Goal: Feedback & Contribution: Contribute content

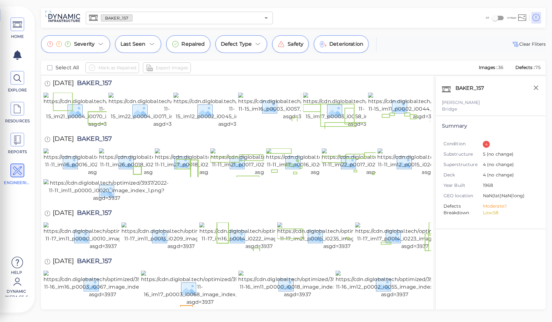
click at [192, 149] on div "[DATE] BAKER_157" at bounding box center [238, 139] width 388 height 17
click at [82, 106] on img at bounding box center [102, 110] width 117 height 35
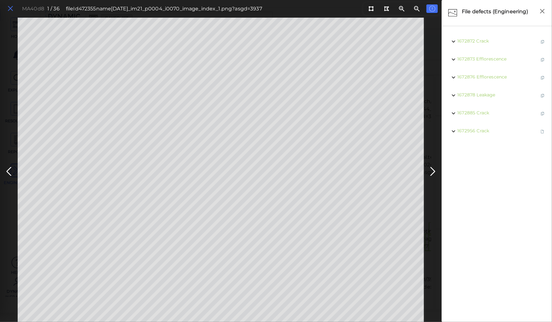
click at [8, 8] on icon at bounding box center [10, 8] width 7 height 9
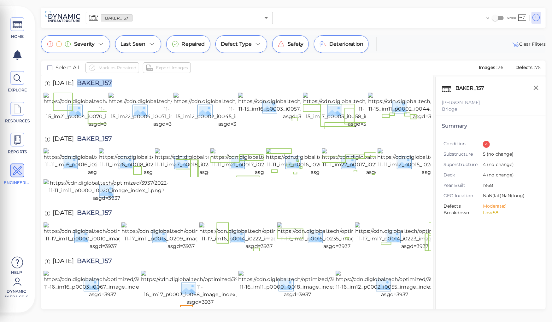
drag, startPoint x: 87, startPoint y: 83, endPoint x: 123, endPoint y: 78, distance: 36.3
click at [123, 78] on div "11/15/2024 BAKER_157" at bounding box center [85, 83] width 82 height 17
copy span "BAKER_157"
click at [85, 113] on img at bounding box center [102, 110] width 117 height 35
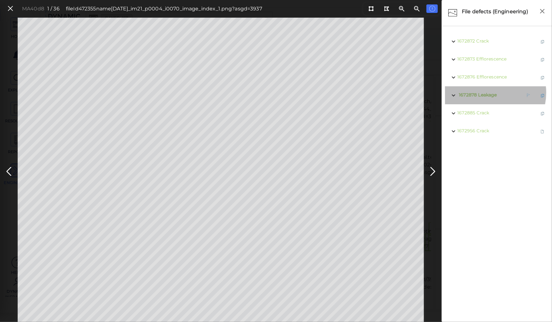
click at [486, 93] on span "Leakage" at bounding box center [487, 95] width 19 height 6
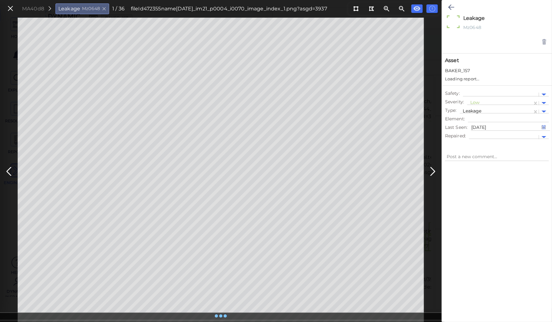
type textarea "x"
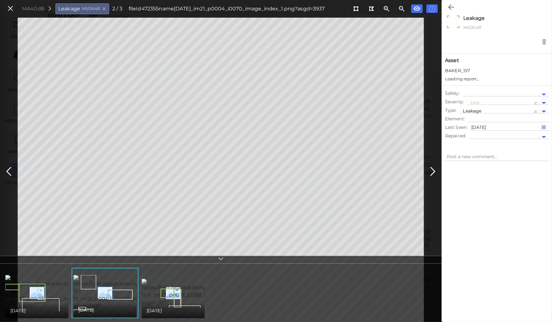
type textarea "x"
click at [473, 104] on div at bounding box center [496, 105] width 66 height 7
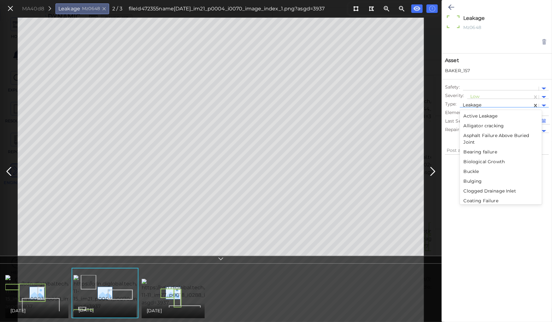
scroll to position [581, 0]
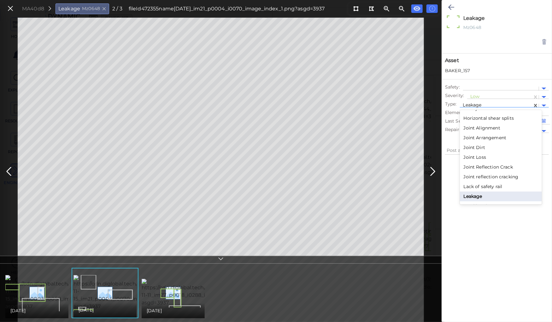
click at [478, 115] on div "Horizontal shear splits" at bounding box center [501, 119] width 82 height 10
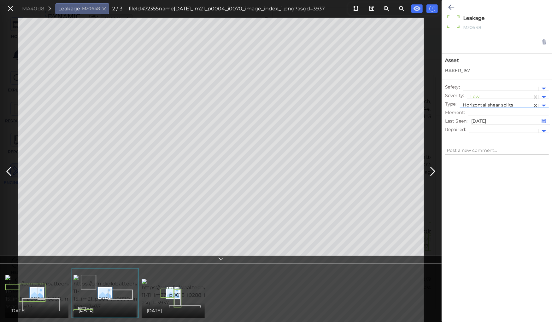
type textarea "x"
type textarea "Horizontal shear splits"
type textarea "x"
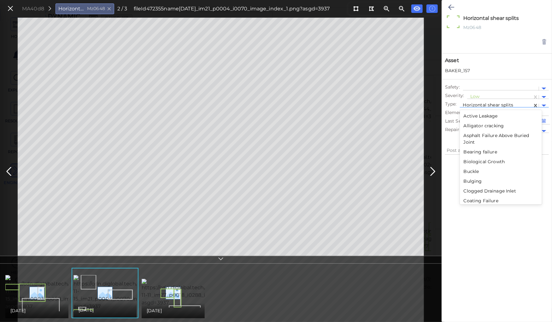
click at [476, 103] on div at bounding box center [496, 105] width 66 height 7
click at [488, 116] on div "Active Leakage" at bounding box center [501, 116] width 82 height 10
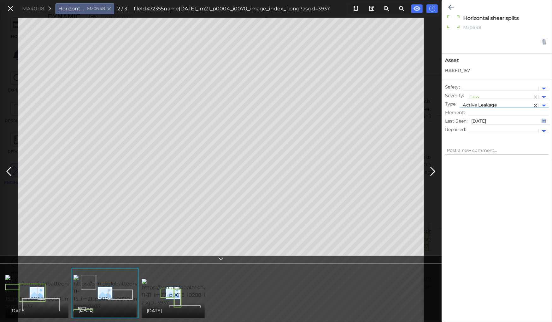
type textarea "x"
type textarea "Active Leakage"
type textarea "x"
click at [473, 93] on div "Low" at bounding box center [499, 97] width 65 height 9
click at [481, 125] on div "Moderate" at bounding box center [484, 127] width 35 height 10
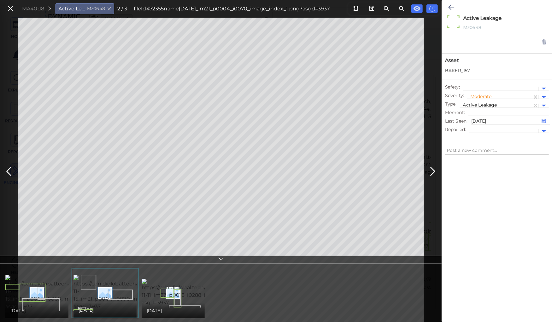
type textarea "x"
click at [449, 4] on icon at bounding box center [451, 7] width 6 height 8
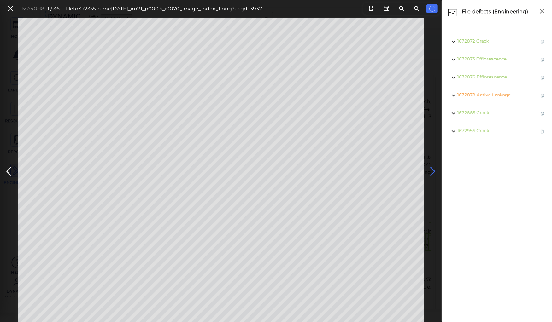
click at [431, 171] on icon at bounding box center [433, 172] width 10 height 12
click at [431, 170] on icon at bounding box center [433, 172] width 10 height 12
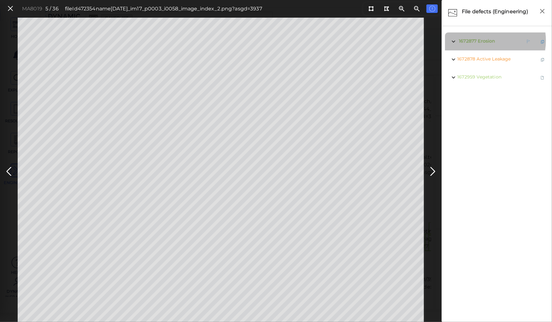
click at [484, 41] on span "Erosion" at bounding box center [486, 41] width 17 height 6
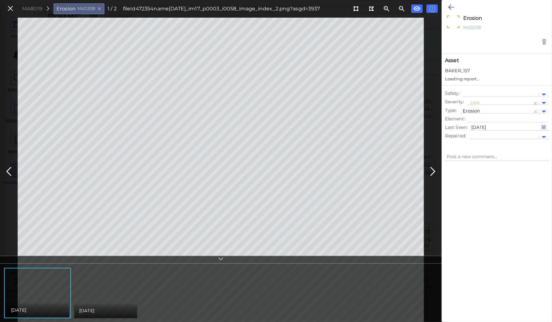
type textarea "x"
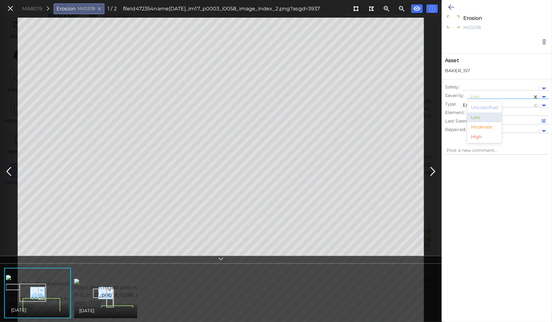
click at [477, 96] on div at bounding box center [499, 97] width 59 height 7
click at [483, 126] on div "Moderate" at bounding box center [484, 127] width 35 height 10
type textarea "x"
click at [481, 96] on div at bounding box center [499, 97] width 59 height 7
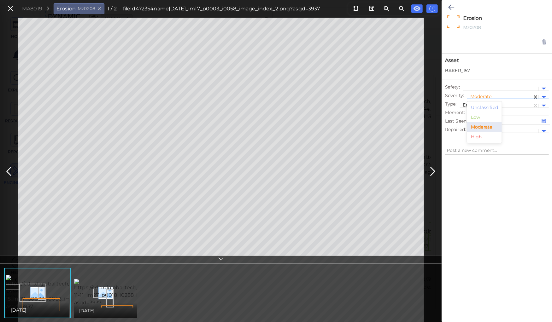
click at [476, 117] on div "Low" at bounding box center [484, 118] width 35 height 10
type textarea "x"
click at [448, 6] on icon at bounding box center [451, 7] width 6 height 8
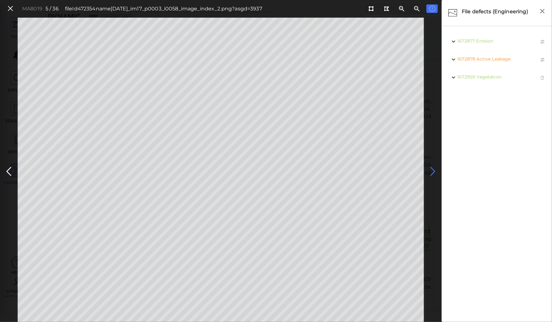
click at [431, 171] on icon at bounding box center [433, 172] width 10 height 12
click at [432, 170] on icon at bounding box center [433, 172] width 10 height 12
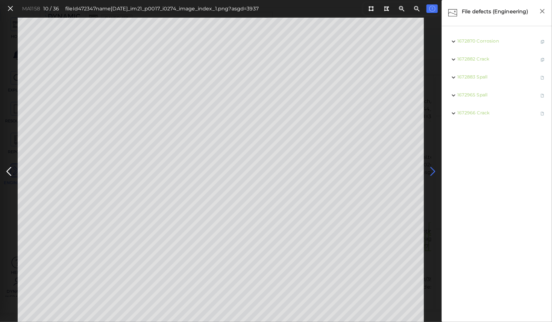
click at [432, 170] on icon at bounding box center [433, 172] width 10 height 12
click at [370, 9] on icon at bounding box center [370, 8] width 5 height 5
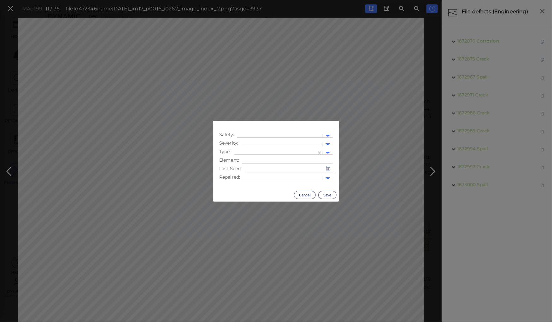
click at [245, 143] on div at bounding box center [281, 144] width 75 height 7
click at [251, 175] on div "Moderate" at bounding box center [258, 175] width 35 height 10
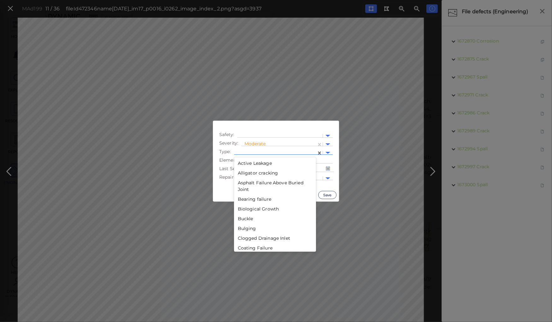
click at [253, 150] on div at bounding box center [275, 153] width 76 height 7
click at [252, 197] on div "Pothole" at bounding box center [275, 197] width 82 height 10
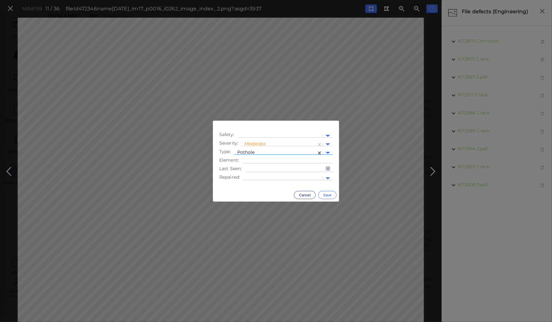
click at [325, 194] on button "Save" at bounding box center [327, 195] width 18 height 8
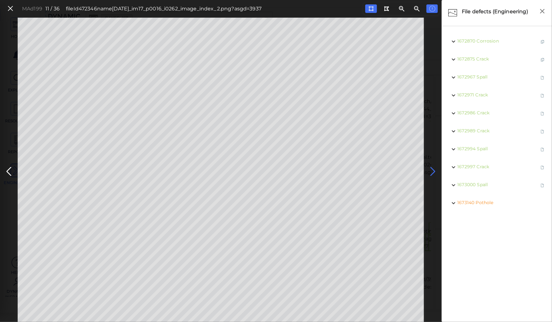
click at [433, 170] on icon at bounding box center [433, 172] width 10 height 12
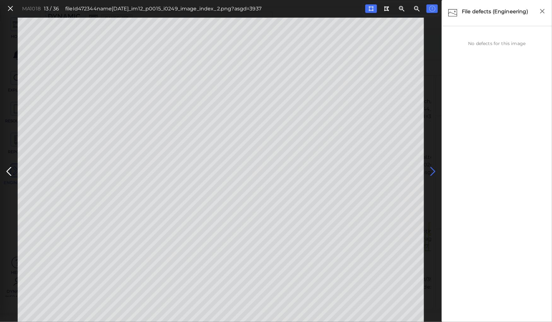
click at [433, 170] on icon at bounding box center [433, 172] width 10 height 12
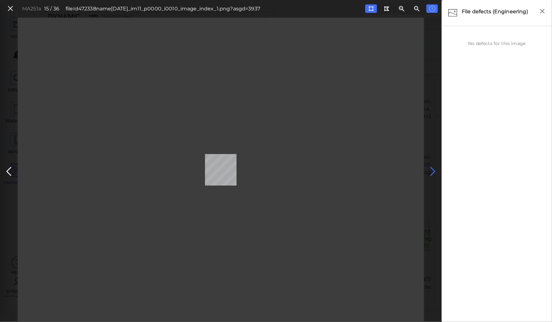
click at [433, 170] on icon at bounding box center [433, 172] width 10 height 12
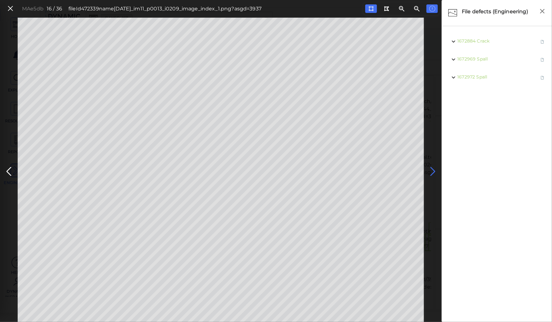
click at [431, 169] on icon at bounding box center [433, 172] width 10 height 12
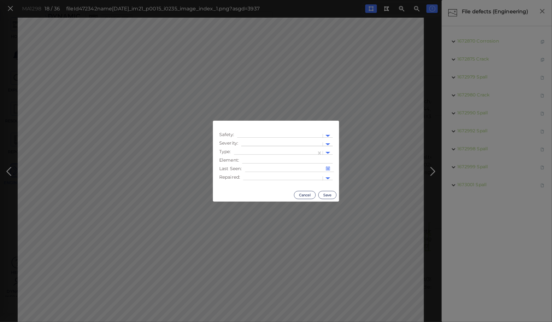
click at [259, 144] on div at bounding box center [281, 144] width 75 height 7
click at [255, 175] on div "Moderate" at bounding box center [258, 175] width 35 height 10
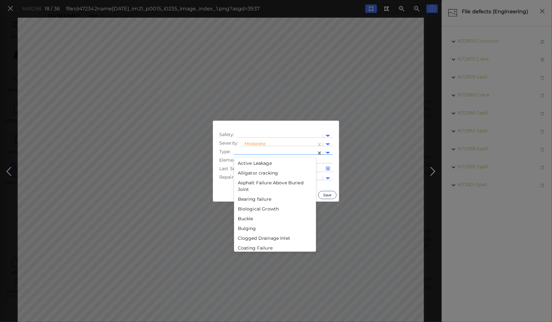
click at [258, 150] on div at bounding box center [275, 153] width 82 height 9
click at [242, 247] on div "Pothole" at bounding box center [275, 248] width 82 height 10
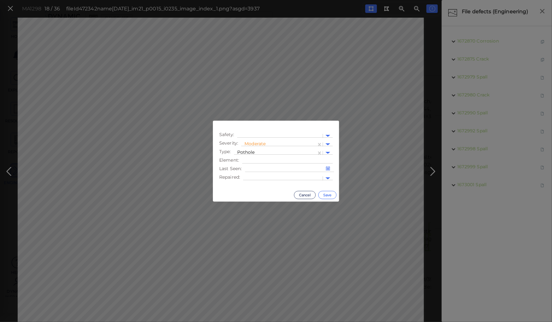
click at [327, 193] on button "Save" at bounding box center [327, 195] width 18 height 8
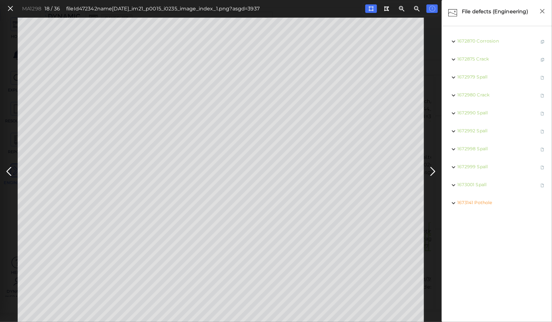
click at [432, 168] on icon at bounding box center [433, 172] width 10 height 12
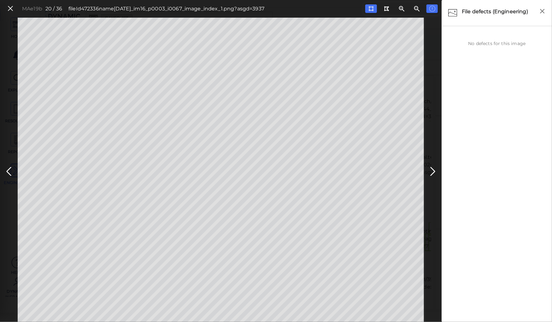
click at [432, 168] on icon at bounding box center [433, 172] width 10 height 12
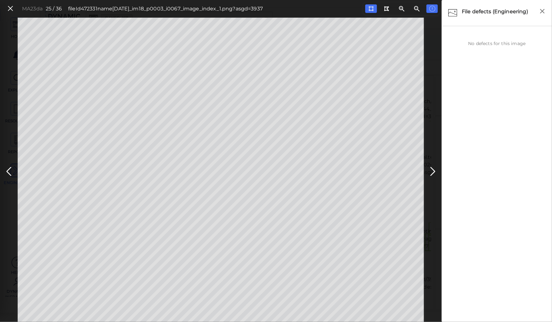
click at [432, 168] on icon at bounding box center [433, 172] width 10 height 12
click at [431, 169] on icon at bounding box center [433, 172] width 10 height 12
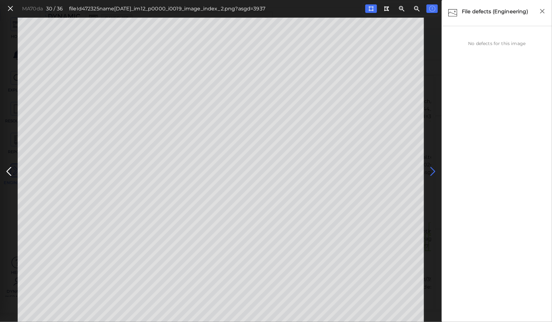
click at [431, 169] on icon at bounding box center [433, 172] width 10 height 12
click at [8, 172] on icon at bounding box center [9, 172] width 10 height 12
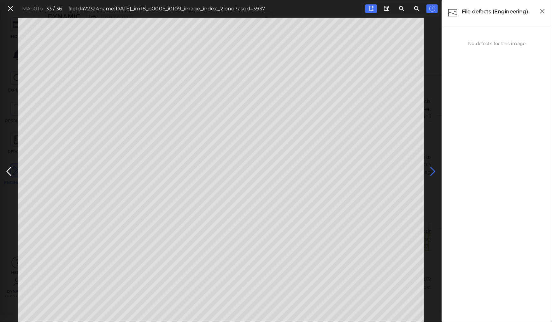
click at [432, 168] on icon at bounding box center [433, 172] width 10 height 12
click at [431, 168] on icon at bounding box center [433, 172] width 10 height 12
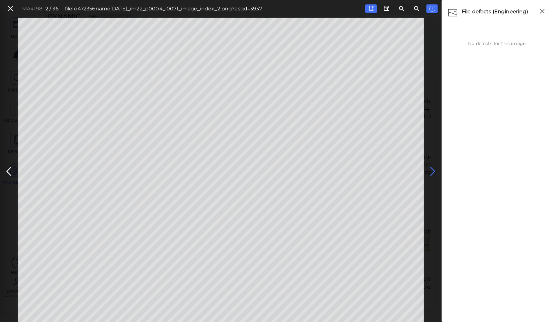
click at [431, 168] on icon at bounding box center [433, 172] width 10 height 12
click at [9, 7] on icon at bounding box center [10, 8] width 7 height 9
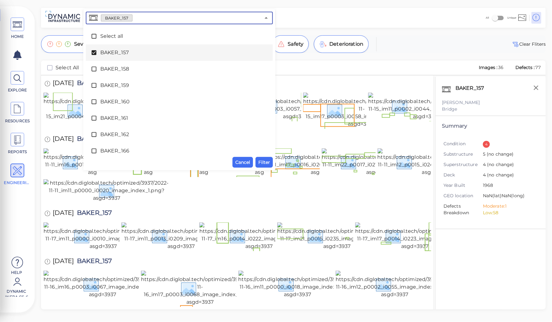
click at [146, 20] on input "text" at bounding box center [196, 18] width 128 height 9
drag, startPoint x: 95, startPoint y: 51, endPoint x: 115, endPoint y: 72, distance: 29.2
click at [95, 51] on icon at bounding box center [93, 52] width 5 height 5
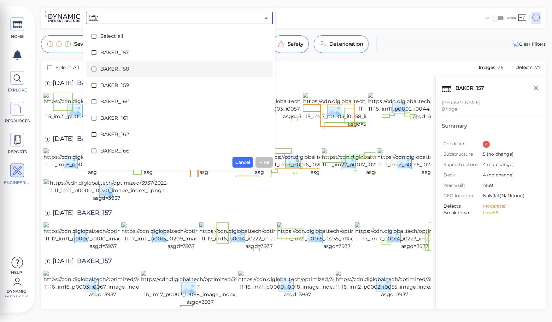
click at [112, 68] on span "BAKER_158" at bounding box center [179, 69] width 158 height 8
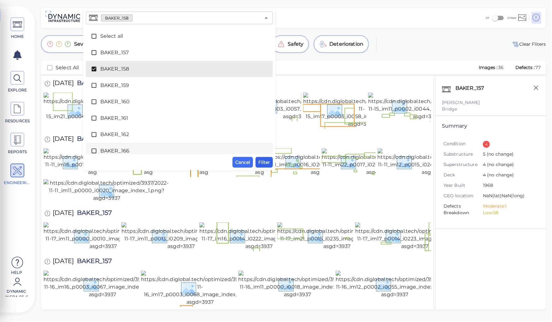
click at [261, 159] on span "Filter" at bounding box center [264, 163] width 12 height 8
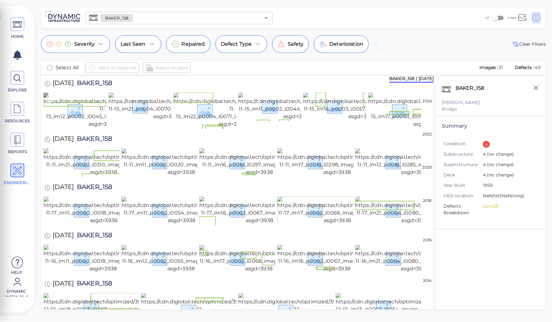
click at [82, 116] on img at bounding box center [103, 110] width 118 height 35
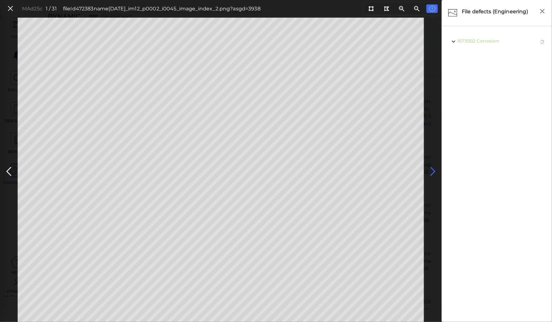
click at [433, 170] on icon at bounding box center [433, 172] width 10 height 12
click at [487, 78] on span "Exposed reinforcement" at bounding box center [504, 77] width 52 height 6
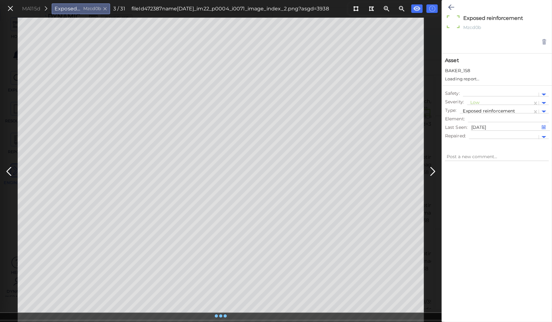
type textarea "x"
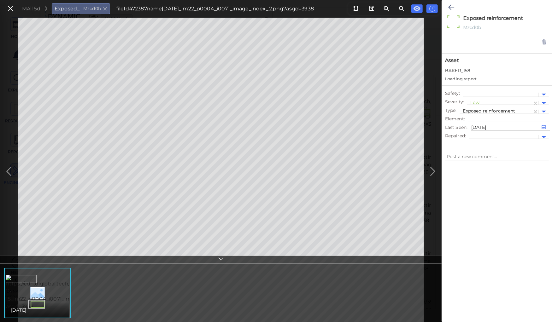
type textarea "x"
click at [476, 96] on div at bounding box center [499, 97] width 59 height 7
click at [477, 127] on div "Moderate" at bounding box center [484, 127] width 35 height 10
type textarea "x"
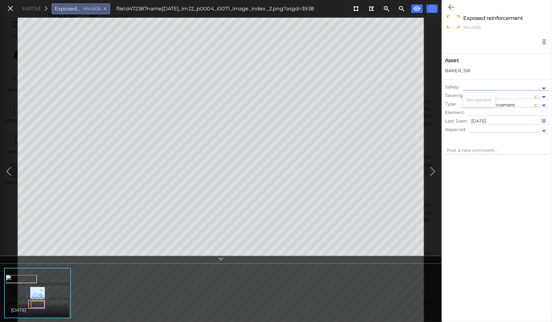
click at [479, 87] on div at bounding box center [500, 88] width 69 height 7
click at [493, 111] on textarea at bounding box center [508, 112] width 81 height 7
click at [452, 6] on icon at bounding box center [451, 7] width 6 height 8
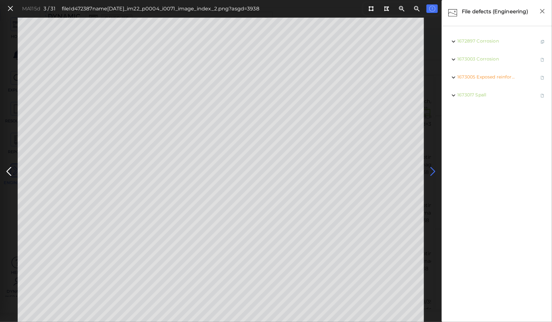
click at [433, 168] on icon at bounding box center [433, 172] width 10 height 12
click at [432, 168] on icon at bounding box center [433, 172] width 10 height 12
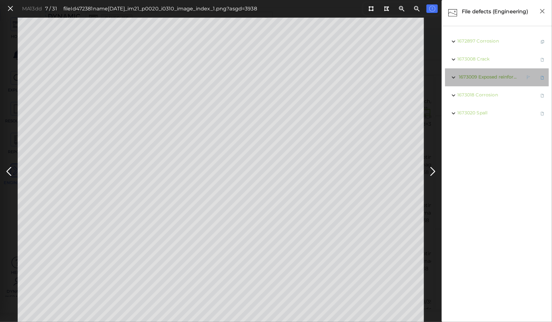
click at [502, 76] on span "Exposed reinforcement" at bounding box center [504, 77] width 52 height 6
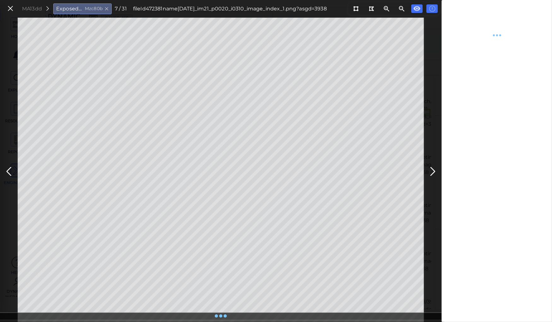
type textarea "x"
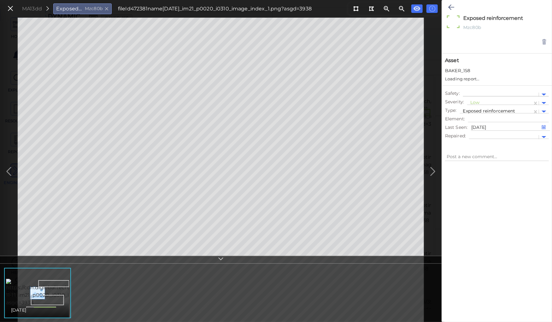
type textarea "x"
click at [497, 95] on div at bounding box center [499, 97] width 59 height 7
click at [485, 127] on div "Moderate" at bounding box center [484, 127] width 35 height 10
type textarea "x"
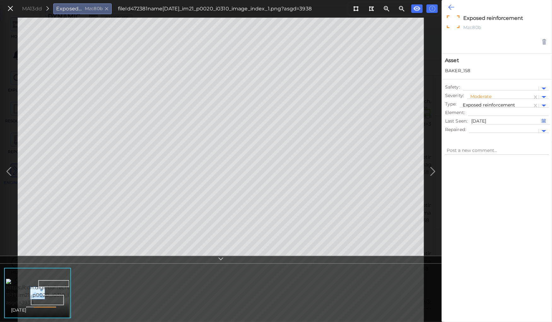
click at [448, 5] on icon at bounding box center [451, 7] width 6 height 8
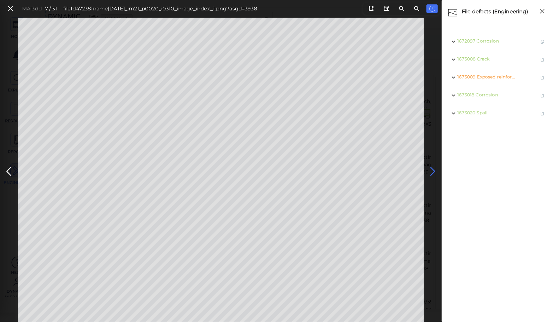
click at [434, 171] on icon at bounding box center [433, 172] width 10 height 12
click at [433, 171] on icon at bounding box center [433, 172] width 10 height 12
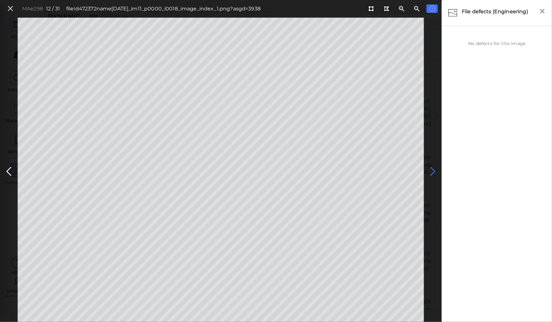
click at [432, 169] on icon at bounding box center [433, 172] width 10 height 12
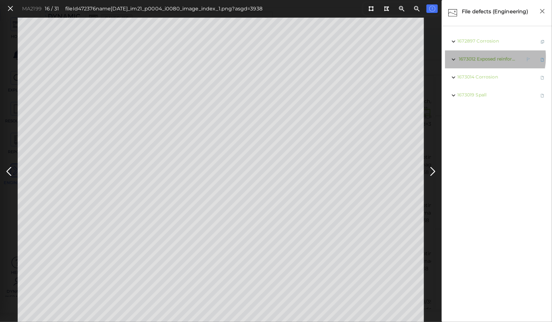
click at [478, 57] on span "Exposed reinforcement" at bounding box center [503, 59] width 52 height 6
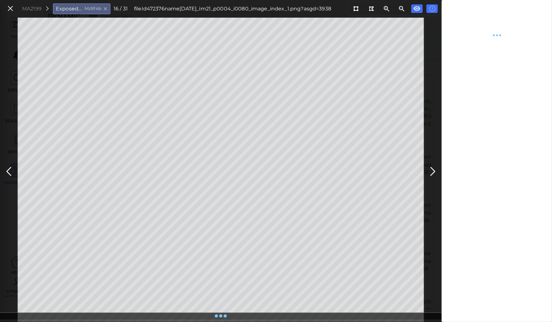
type textarea "x"
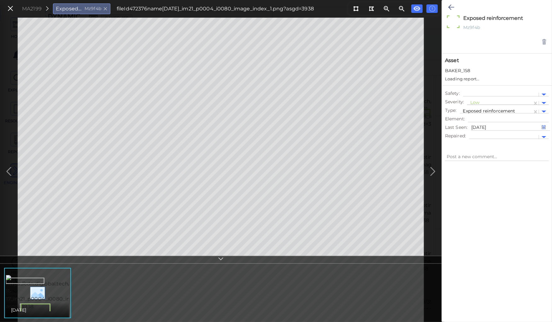
type textarea "x"
click at [477, 96] on div at bounding box center [499, 97] width 59 height 7
click at [479, 126] on div "Moderate" at bounding box center [484, 127] width 35 height 10
type textarea "x"
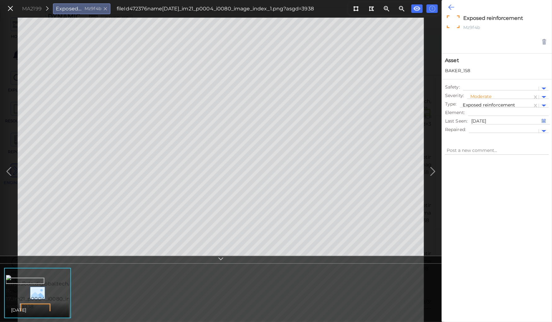
click at [450, 6] on icon at bounding box center [451, 7] width 6 height 8
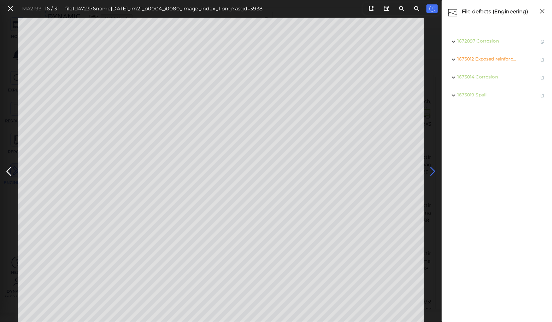
click at [430, 168] on icon at bounding box center [433, 172] width 10 height 12
click at [431, 169] on icon at bounding box center [433, 172] width 10 height 12
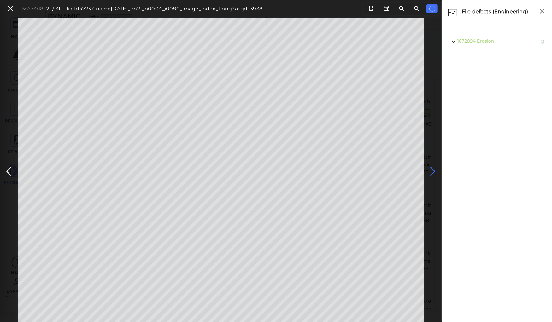
click at [431, 169] on icon at bounding box center [433, 172] width 10 height 12
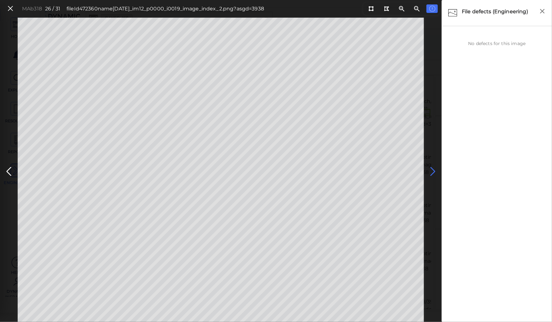
click at [431, 169] on icon at bounding box center [433, 172] width 10 height 12
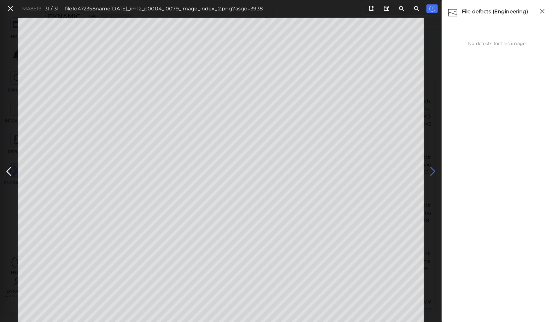
click at [431, 169] on icon at bounding box center [433, 172] width 10 height 12
click at [11, 171] on icon at bounding box center [9, 172] width 10 height 12
click at [11, 9] on icon at bounding box center [10, 8] width 7 height 9
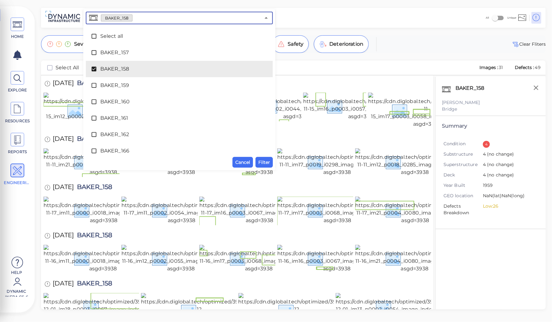
click at [137, 18] on input "text" at bounding box center [196, 18] width 128 height 9
click at [93, 69] on icon at bounding box center [93, 69] width 5 height 5
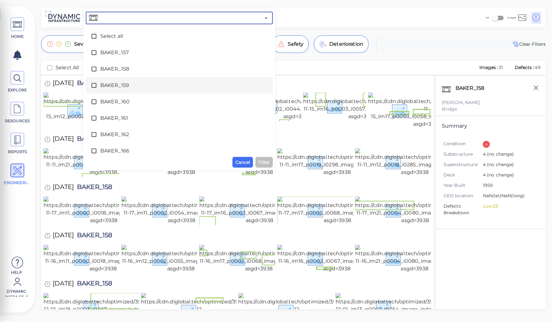
click at [94, 85] on icon at bounding box center [94, 85] width 6 height 6
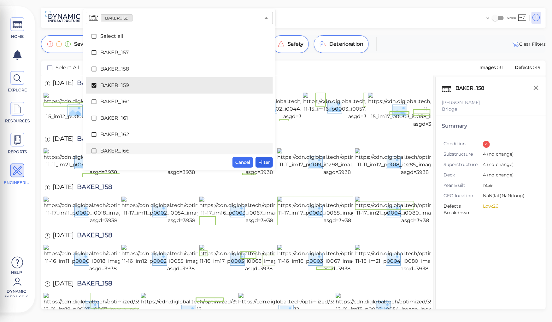
click at [264, 160] on span "Filter" at bounding box center [264, 163] width 12 height 8
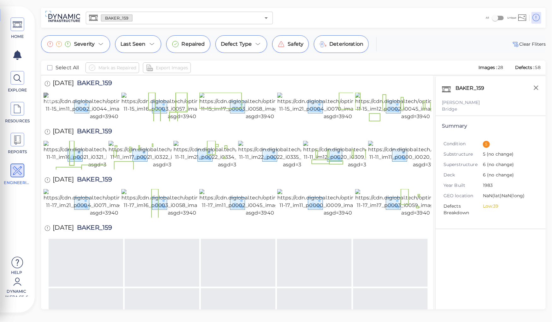
click at [91, 114] on img at bounding box center [104, 107] width 121 height 28
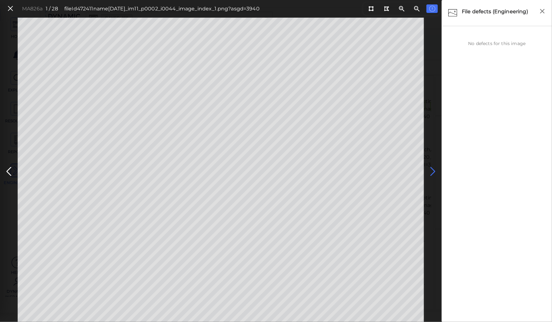
click at [434, 170] on icon at bounding box center [433, 172] width 10 height 12
click at [433, 170] on icon at bounding box center [433, 172] width 10 height 12
drag, startPoint x: 371, startPoint y: 8, endPoint x: 358, endPoint y: 10, distance: 12.8
click at [371, 8] on icon at bounding box center [370, 8] width 5 height 5
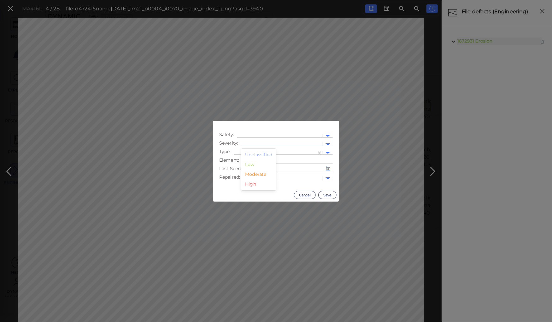
click at [265, 143] on div at bounding box center [281, 144] width 75 height 7
drag, startPoint x: 260, startPoint y: 175, endPoint x: 260, endPoint y: 168, distance: 6.9
click at [260, 173] on div "Moderate" at bounding box center [258, 175] width 35 height 10
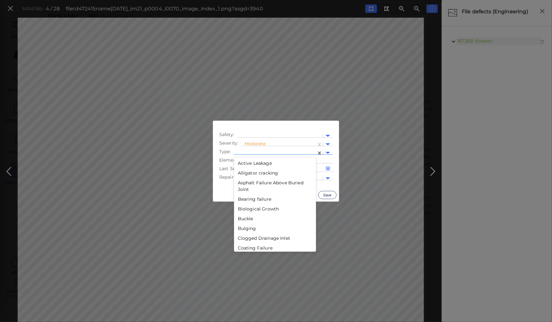
click at [262, 151] on div at bounding box center [275, 153] width 76 height 7
click at [246, 225] on div "Decay" at bounding box center [275, 227] width 82 height 10
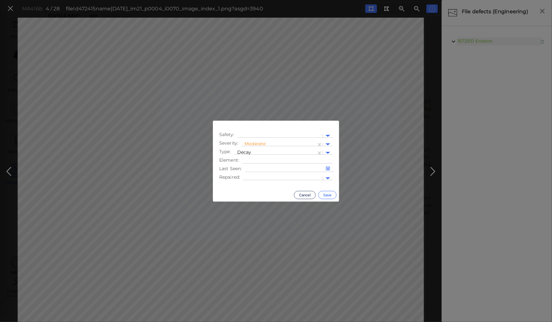
click at [323, 194] on button "Save" at bounding box center [327, 195] width 18 height 8
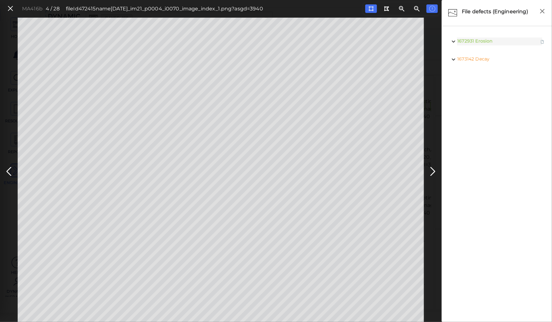
click at [432, 171] on icon at bounding box center [433, 172] width 10 height 12
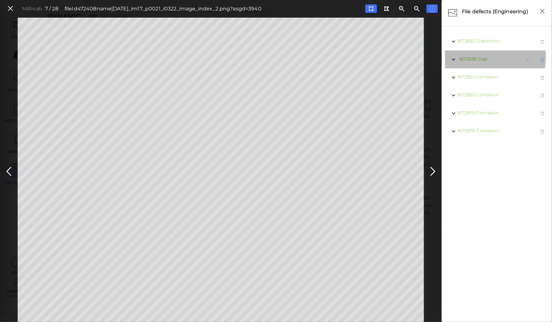
click at [481, 58] on span "Gap" at bounding box center [482, 59] width 9 height 6
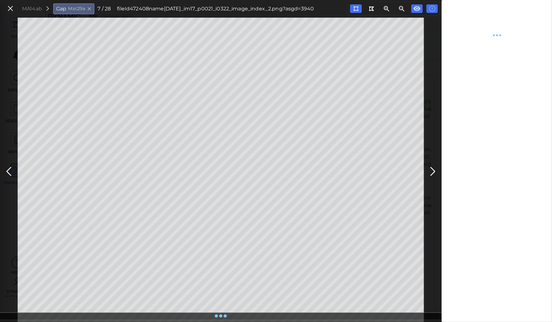
type textarea "x"
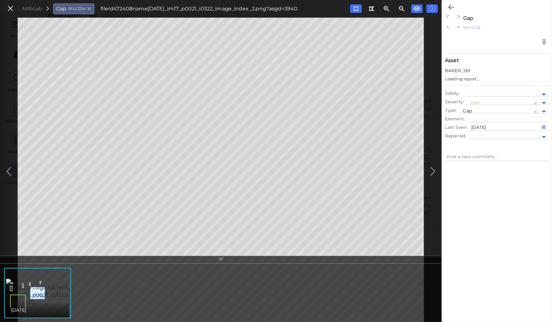
type textarea "x"
click at [474, 95] on div at bounding box center [499, 97] width 59 height 7
click at [479, 127] on div "Moderate" at bounding box center [484, 127] width 35 height 10
type textarea "x"
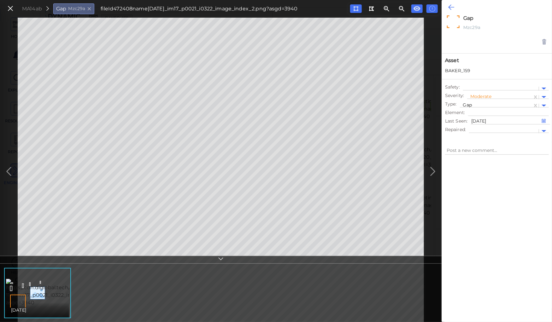
click at [449, 5] on icon at bounding box center [451, 7] width 6 height 8
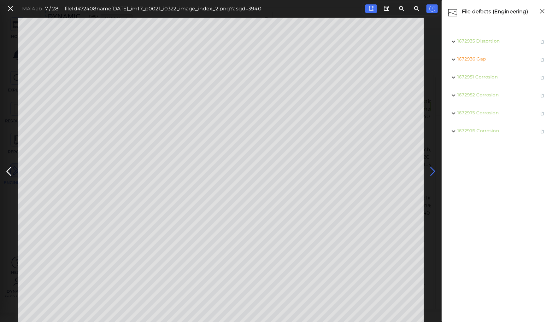
click at [432, 171] on icon at bounding box center [433, 172] width 10 height 12
click at [431, 169] on icon at bounding box center [433, 172] width 10 height 12
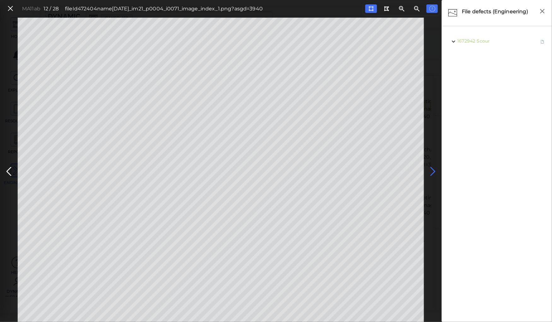
click at [431, 169] on icon at bounding box center [433, 172] width 10 height 12
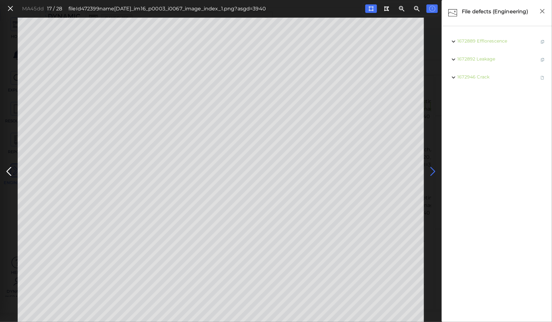
click at [431, 169] on icon at bounding box center [433, 172] width 10 height 12
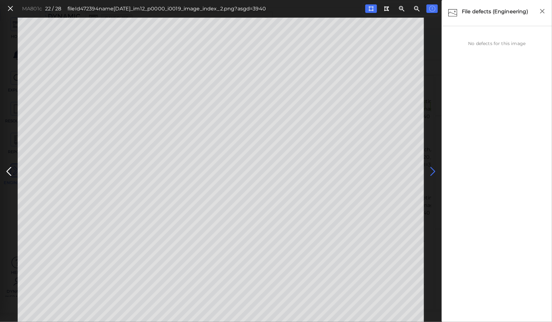
click at [431, 169] on icon at bounding box center [433, 172] width 10 height 12
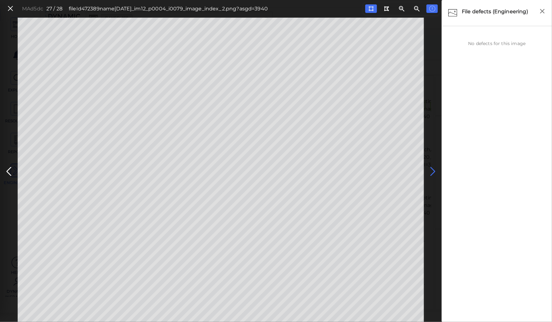
click at [431, 169] on icon at bounding box center [433, 172] width 10 height 12
click at [430, 169] on icon at bounding box center [433, 172] width 10 height 12
click at [9, 9] on icon at bounding box center [10, 8] width 7 height 9
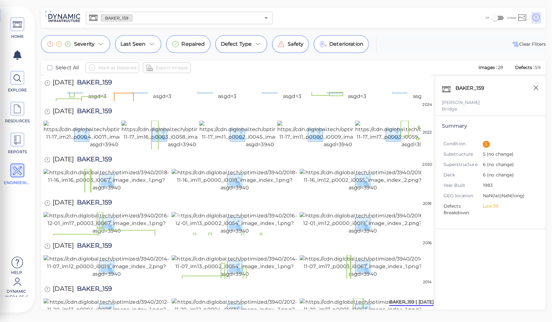
scroll to position [478, 0]
click at [330, 299] on img at bounding box center [363, 310] width 126 height 23
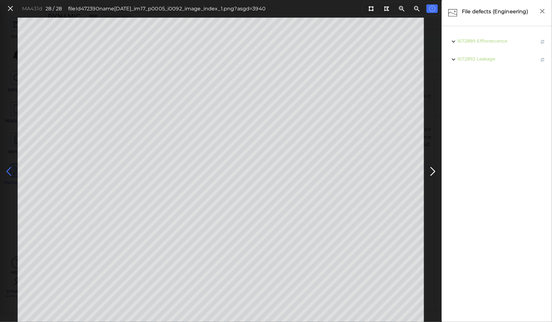
click at [8, 168] on icon at bounding box center [9, 172] width 10 height 12
click at [11, 9] on icon at bounding box center [10, 8] width 7 height 9
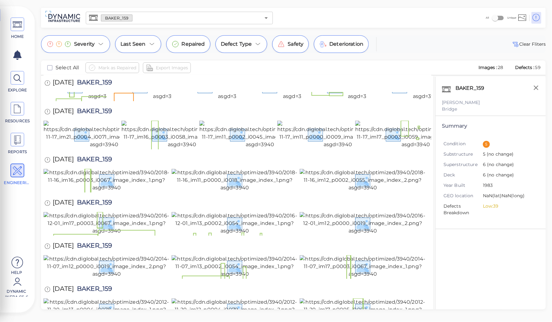
click at [142, 18] on input "text" at bounding box center [196, 18] width 128 height 9
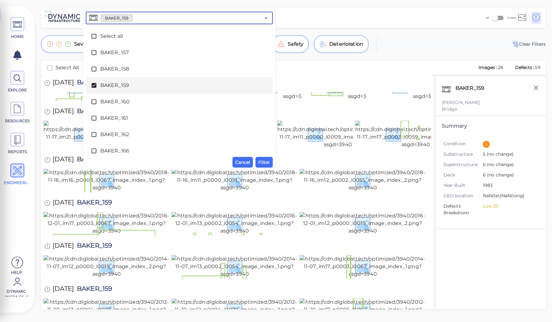
click at [93, 83] on icon at bounding box center [94, 85] width 6 height 6
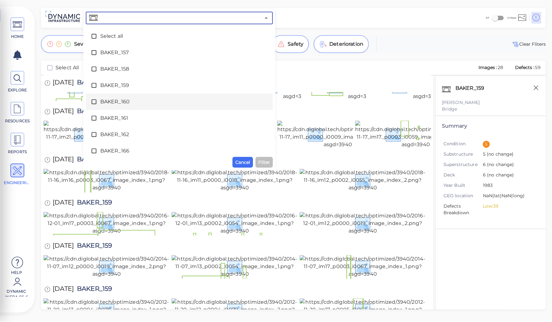
click at [110, 102] on span "BAKER_160" at bounding box center [179, 102] width 158 height 8
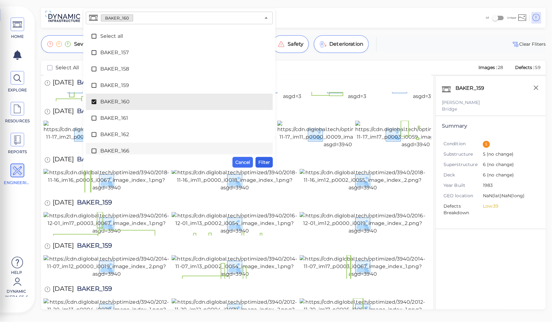
click at [264, 161] on span "Filter" at bounding box center [264, 163] width 12 height 8
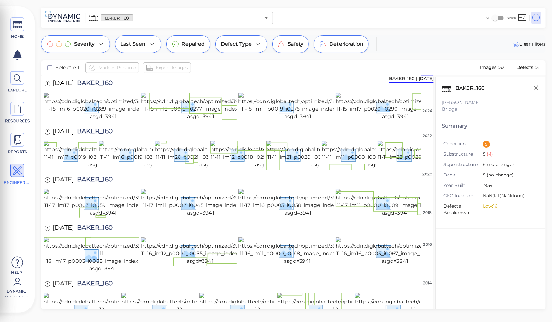
click at [109, 116] on img at bounding box center [103, 107] width 119 height 28
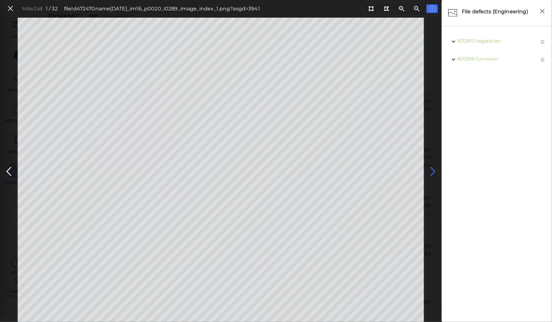
click at [433, 169] on icon at bounding box center [433, 172] width 10 height 12
click at [9, 172] on icon at bounding box center [9, 172] width 10 height 12
click at [430, 167] on icon at bounding box center [433, 172] width 10 height 12
click at [431, 171] on icon at bounding box center [433, 172] width 10 height 12
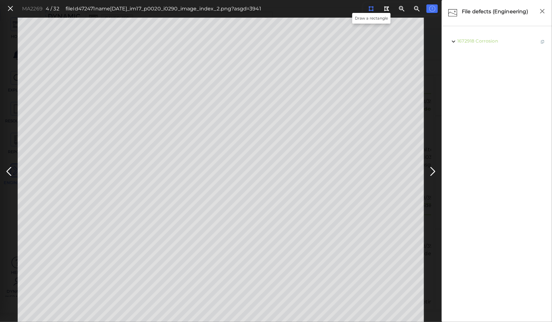
click at [371, 7] on icon at bounding box center [370, 8] width 5 height 5
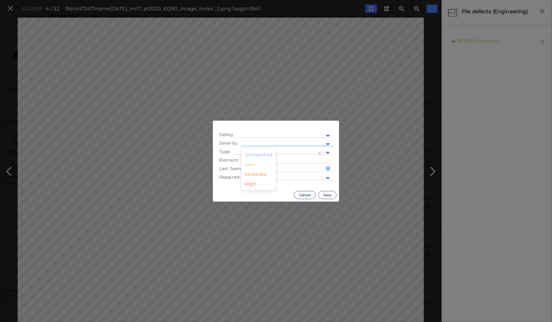
click at [268, 143] on div at bounding box center [281, 144] width 75 height 7
click at [261, 174] on div "Moderate" at bounding box center [258, 175] width 35 height 10
click at [262, 149] on div at bounding box center [275, 153] width 82 height 9
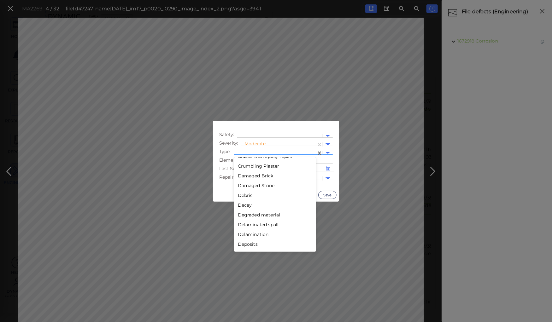
scroll to position [252, 0]
click at [242, 200] on div "Decay" at bounding box center [275, 201] width 82 height 10
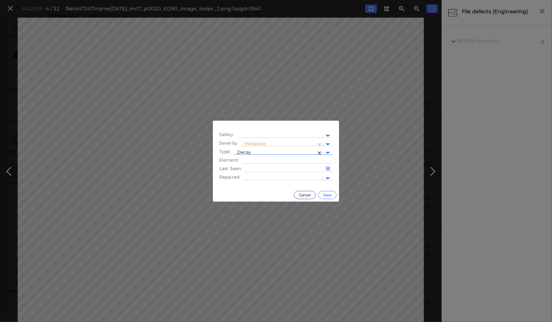
click at [330, 194] on button "Save" at bounding box center [327, 195] width 18 height 8
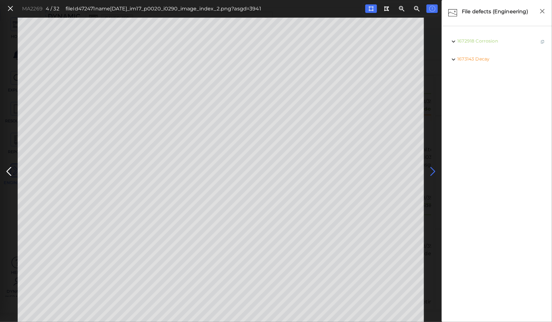
click at [431, 170] on icon at bounding box center [433, 172] width 10 height 12
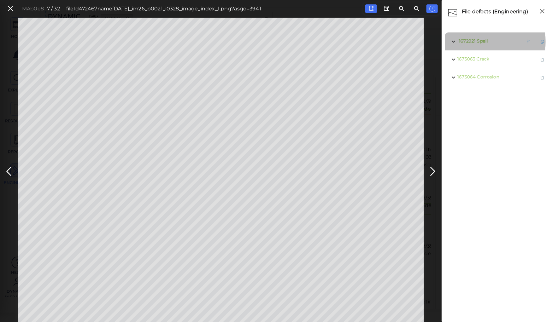
click at [482, 42] on span "Spall" at bounding box center [482, 41] width 11 height 6
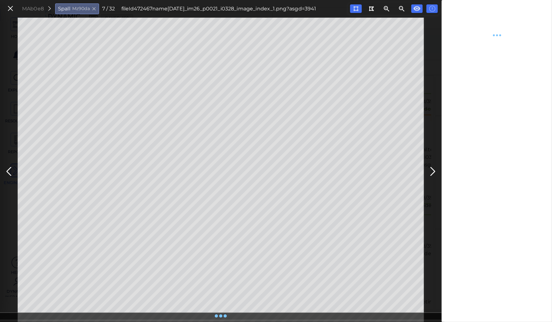
type textarea "x"
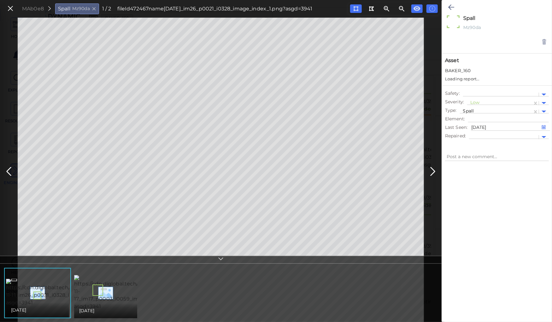
type textarea "x"
click at [450, 6] on icon at bounding box center [451, 7] width 6 height 8
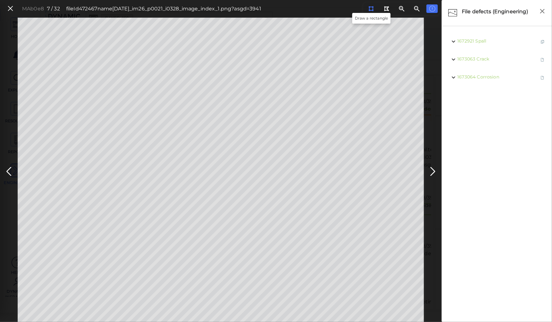
click at [372, 10] on icon at bounding box center [370, 8] width 5 height 5
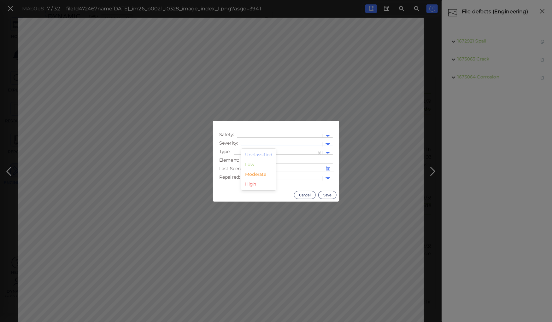
click at [264, 143] on div at bounding box center [281, 144] width 75 height 7
click at [256, 175] on div "Moderate" at bounding box center [258, 175] width 35 height 10
click at [270, 149] on div at bounding box center [275, 153] width 82 height 9
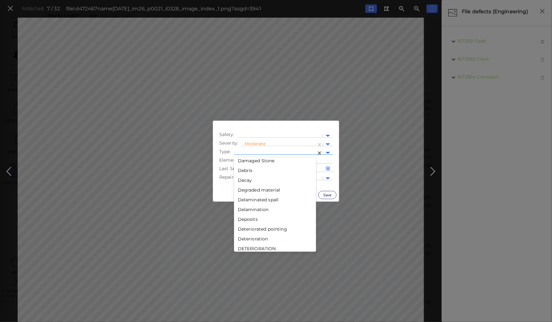
scroll to position [277, 0]
click at [258, 236] on div "Deterioration" at bounding box center [275, 235] width 82 height 10
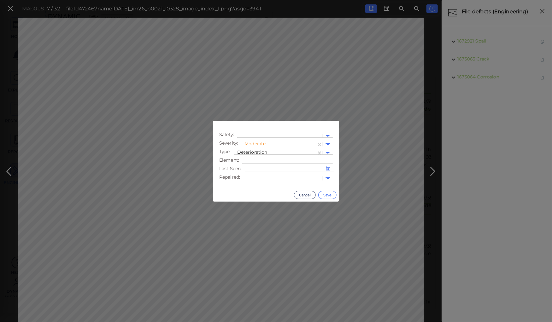
click at [329, 195] on button "Save" at bounding box center [327, 195] width 18 height 8
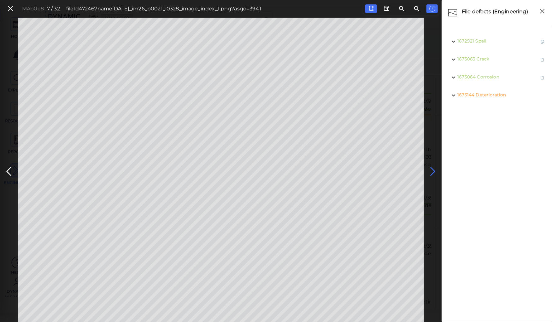
click at [432, 169] on icon at bounding box center [433, 172] width 10 height 12
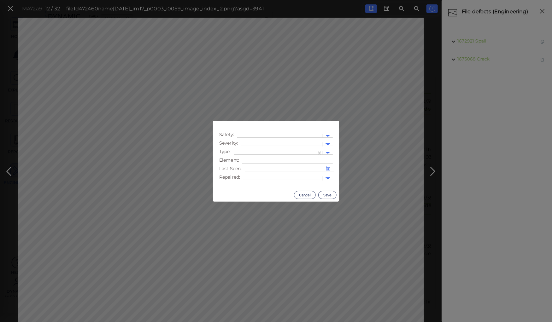
click at [271, 142] on div at bounding box center [281, 144] width 75 height 7
click at [258, 174] on div "Moderate" at bounding box center [258, 175] width 35 height 10
click at [261, 150] on div at bounding box center [275, 153] width 76 height 7
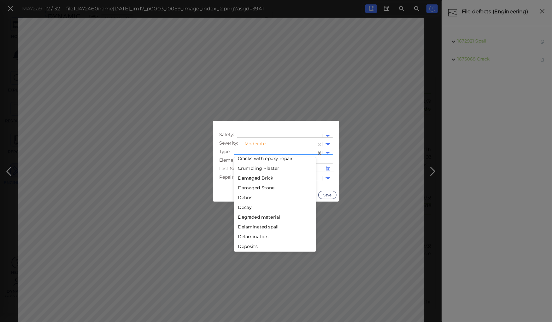
scroll to position [277, 0]
click at [256, 234] on div "Deterioration" at bounding box center [275, 235] width 82 height 10
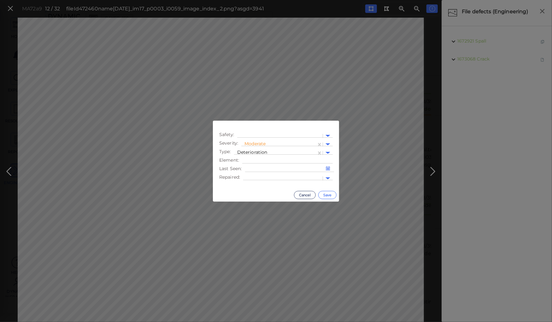
click at [324, 195] on button "Save" at bounding box center [327, 195] width 18 height 8
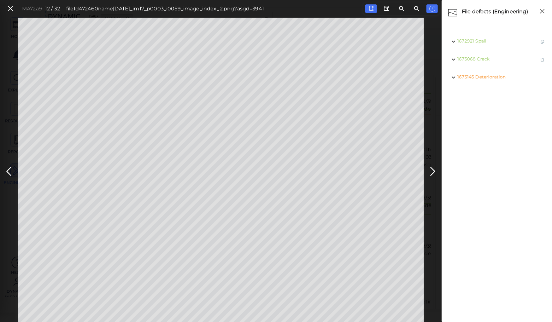
click at [433, 170] on icon at bounding box center [433, 172] width 10 height 12
click at [432, 170] on icon at bounding box center [433, 172] width 10 height 12
click at [431, 169] on icon at bounding box center [433, 172] width 10 height 12
click at [433, 171] on icon at bounding box center [433, 172] width 10 height 12
click at [433, 170] on icon at bounding box center [433, 172] width 10 height 12
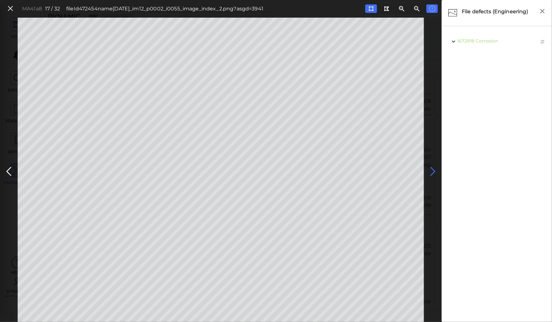
click at [433, 169] on icon at bounding box center [433, 172] width 10 height 12
click at [431, 169] on icon at bounding box center [433, 172] width 10 height 12
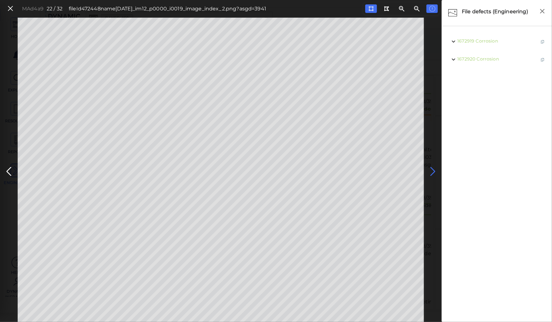
click at [431, 169] on icon at bounding box center [433, 172] width 10 height 12
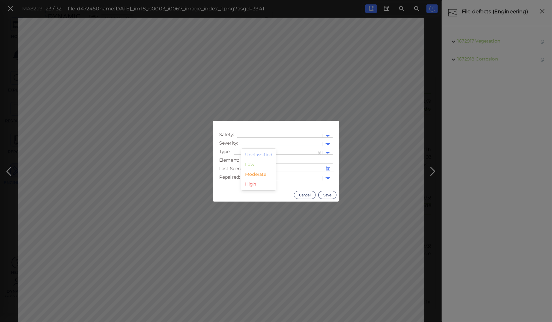
click at [258, 141] on div at bounding box center [281, 144] width 81 height 9
click at [260, 173] on div "Moderate" at bounding box center [258, 175] width 35 height 10
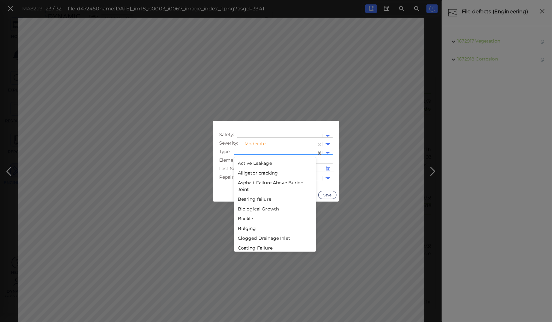
click at [259, 149] on div at bounding box center [275, 153] width 82 height 9
click at [253, 209] on div "Deterioration" at bounding box center [275, 210] width 82 height 10
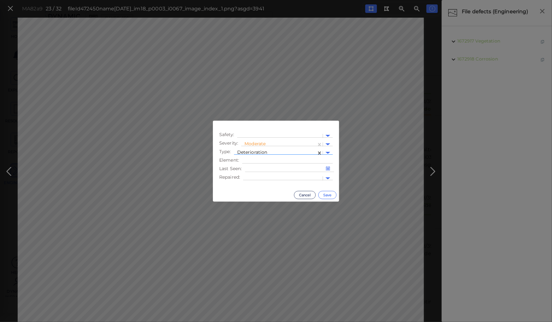
click at [327, 194] on button "Save" at bounding box center [327, 195] width 18 height 8
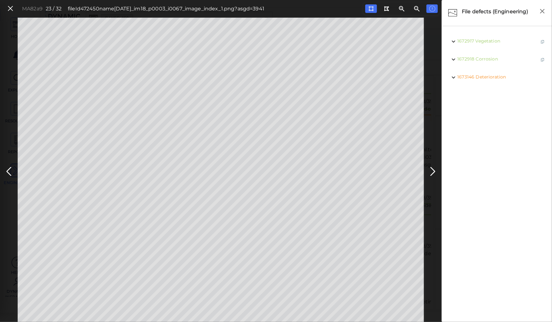
click at [433, 170] on icon at bounding box center [433, 172] width 10 height 12
click at [431, 170] on icon at bounding box center [433, 172] width 10 height 12
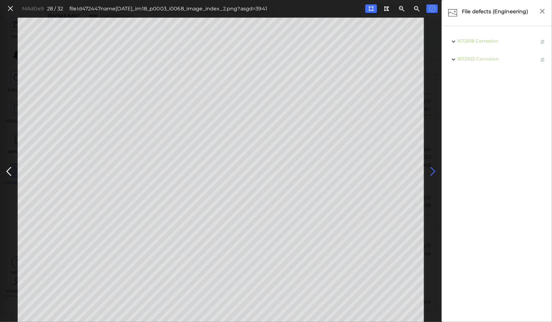
click at [430, 168] on icon at bounding box center [433, 172] width 10 height 12
click at [430, 170] on icon at bounding box center [433, 172] width 10 height 12
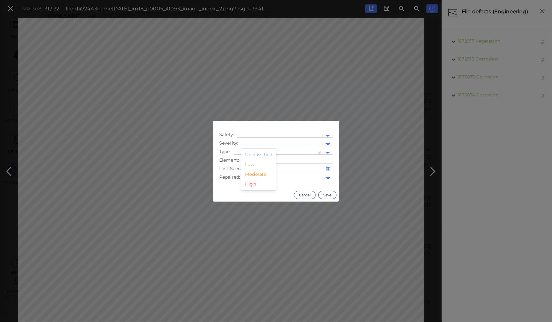
click at [253, 143] on div at bounding box center [281, 144] width 75 height 7
click at [257, 173] on div "Moderate" at bounding box center [258, 175] width 35 height 10
click at [256, 149] on div at bounding box center [275, 153] width 82 height 9
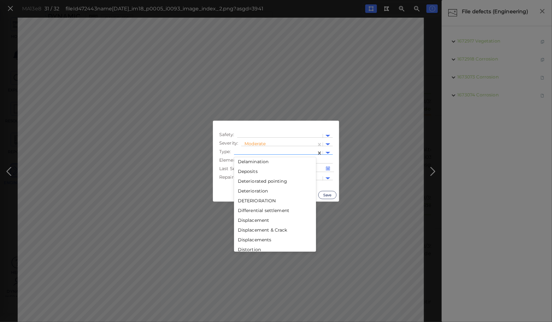
scroll to position [328, 0]
click at [251, 185] on div "Deterioration" at bounding box center [275, 184] width 82 height 10
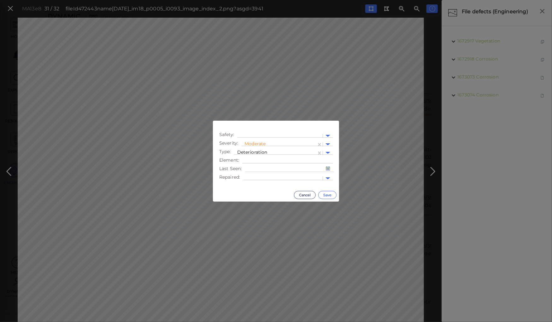
click at [324, 194] on button "Save" at bounding box center [327, 195] width 18 height 8
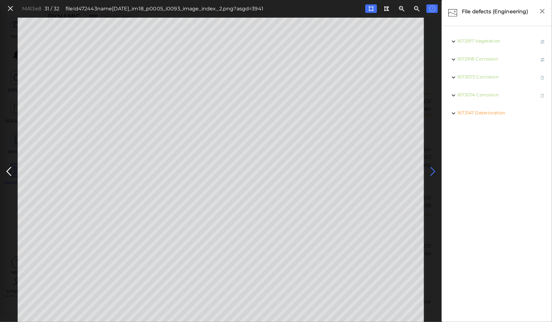
click at [437, 168] on icon at bounding box center [433, 172] width 10 height 12
click at [11, 7] on icon at bounding box center [10, 8] width 7 height 9
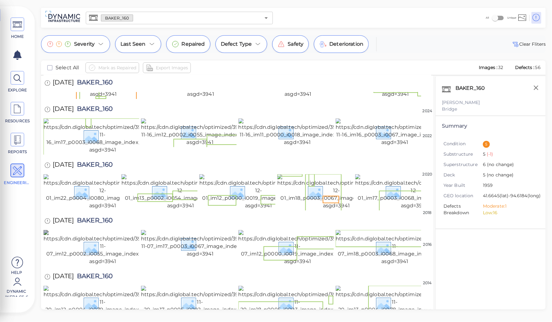
scroll to position [475, 0]
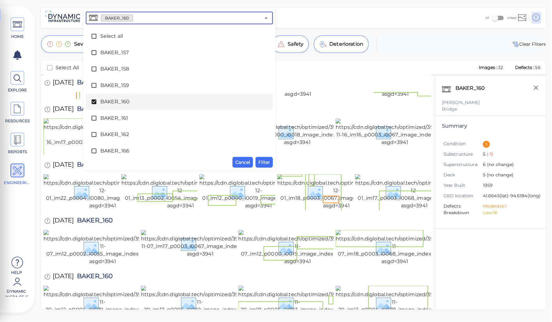
click at [145, 20] on input "text" at bounding box center [196, 18] width 127 height 9
click at [94, 102] on icon at bounding box center [94, 102] width 6 height 6
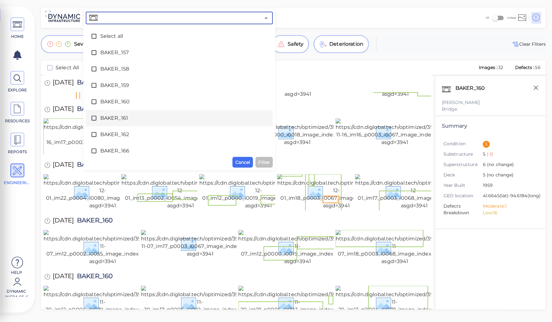
click at [113, 117] on span "BAKER_161" at bounding box center [179, 118] width 158 height 8
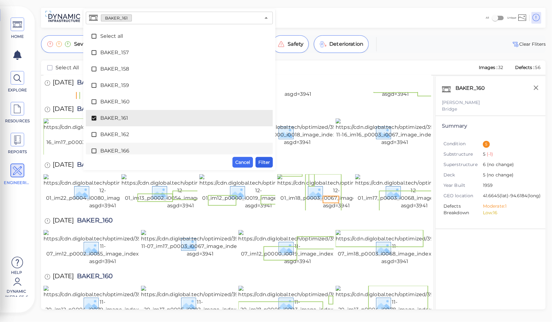
click at [264, 161] on span "Filter" at bounding box center [264, 163] width 12 height 8
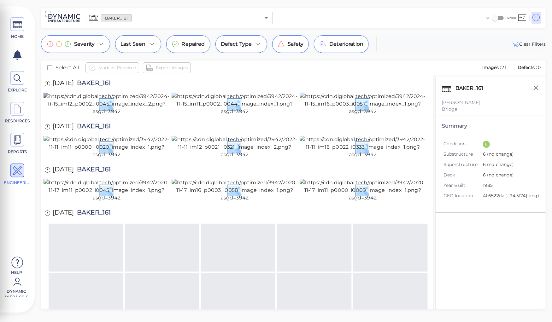
click at [109, 115] on img at bounding box center [107, 104] width 126 height 23
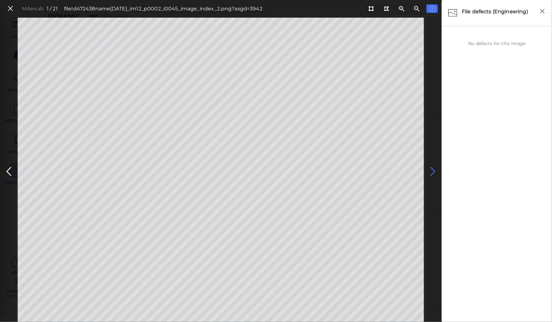
click at [431, 171] on icon at bounding box center [433, 172] width 10 height 12
click at [432, 170] on icon at bounding box center [433, 172] width 10 height 12
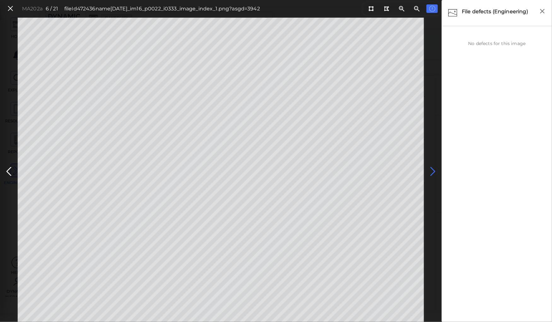
click at [432, 170] on icon at bounding box center [433, 172] width 10 height 12
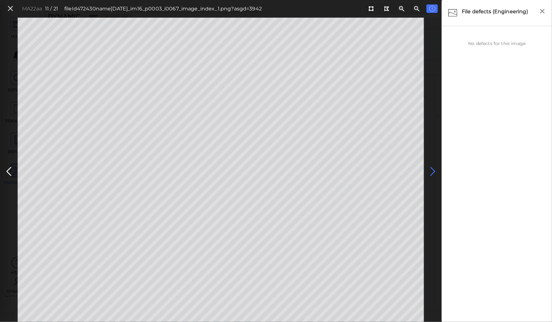
click at [432, 170] on icon at bounding box center [433, 172] width 10 height 12
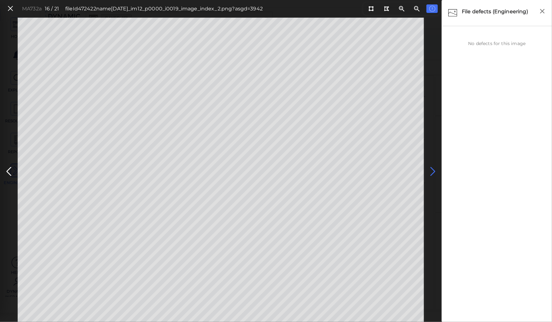
click at [432, 170] on icon at bounding box center [433, 172] width 10 height 12
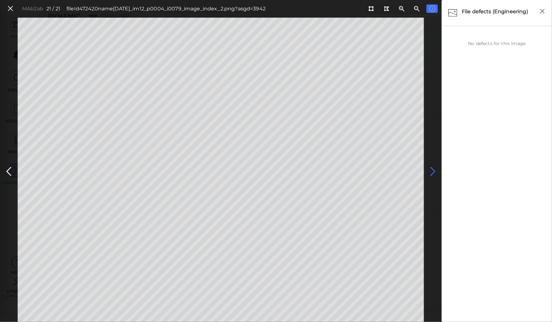
click at [432, 169] on icon at bounding box center [433, 172] width 10 height 12
click at [432, 170] on icon at bounding box center [433, 172] width 10 height 12
click at [8, 8] on icon at bounding box center [10, 8] width 7 height 9
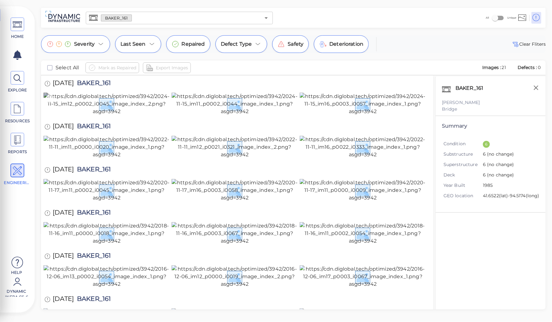
click at [119, 115] on img at bounding box center [107, 104] width 126 height 23
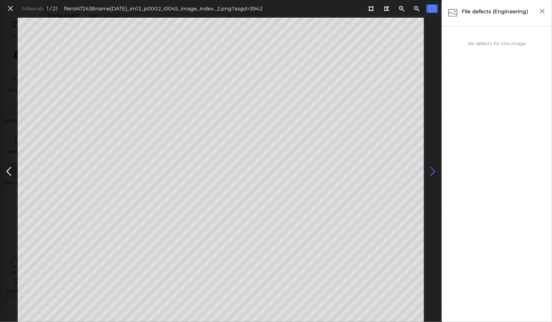
click at [431, 171] on icon at bounding box center [433, 172] width 10 height 12
click at [433, 171] on icon at bounding box center [433, 172] width 10 height 12
click at [432, 171] on icon at bounding box center [433, 172] width 10 height 12
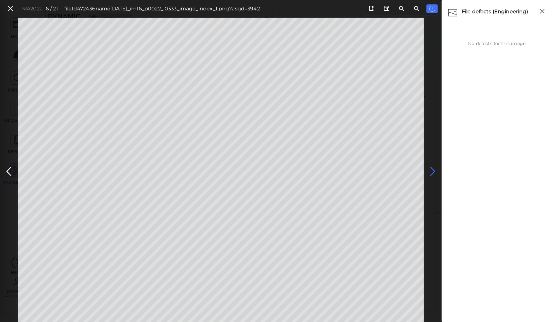
click at [432, 171] on icon at bounding box center [433, 172] width 10 height 12
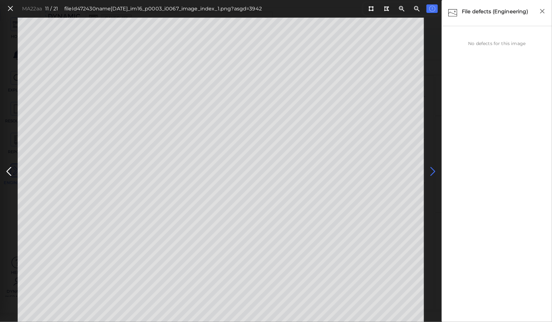
click at [432, 171] on icon at bounding box center [433, 172] width 10 height 12
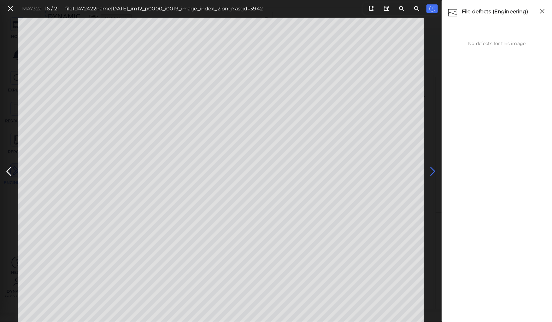
click at [432, 171] on icon at bounding box center [433, 172] width 10 height 12
click at [429, 166] on icon at bounding box center [433, 172] width 10 height 12
click at [12, 9] on icon at bounding box center [10, 8] width 7 height 9
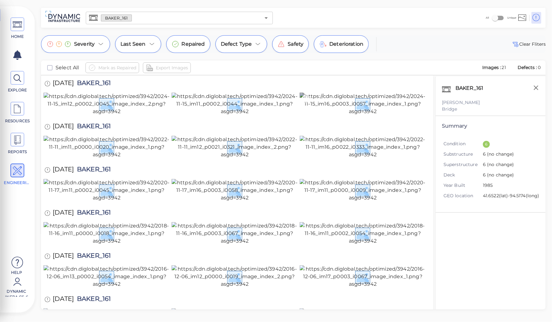
click at [358, 115] on img at bounding box center [363, 104] width 126 height 23
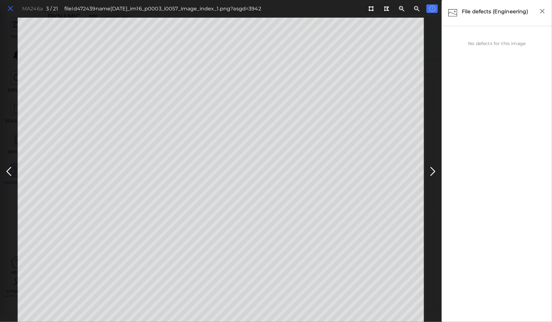
click at [11, 9] on icon at bounding box center [10, 8] width 7 height 9
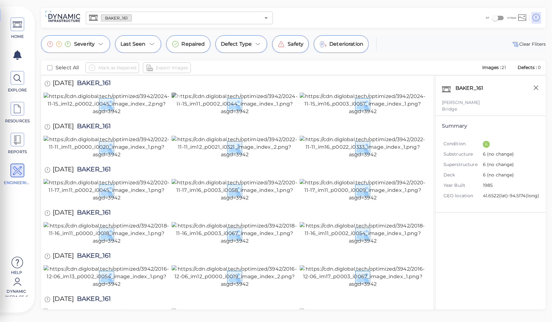
click at [232, 115] on img at bounding box center [235, 104] width 126 height 23
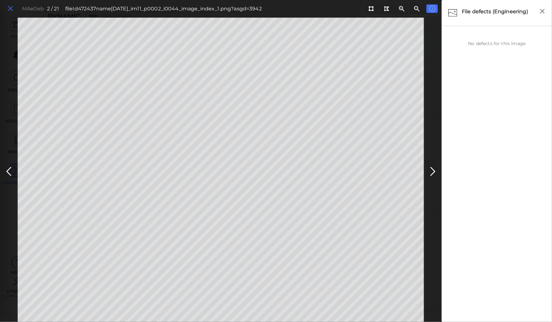
click at [9, 8] on icon at bounding box center [10, 8] width 7 height 9
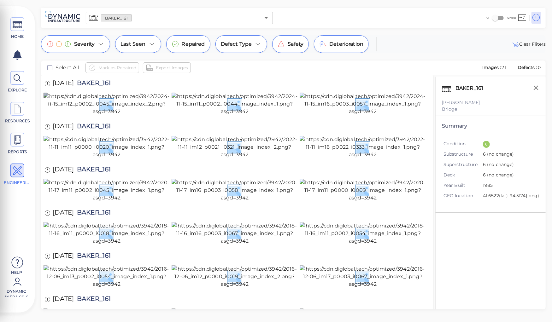
click at [103, 115] on img at bounding box center [107, 104] width 126 height 23
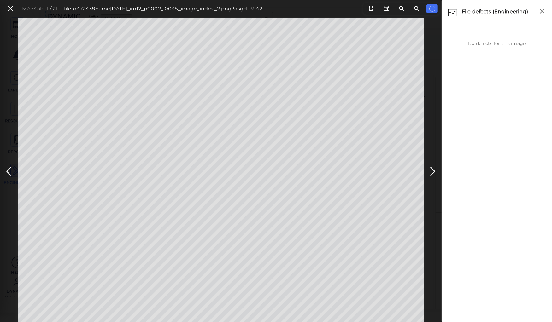
click at [0, 0] on html "This app is not optimized for mobile screens. Please access using a desktop or …" at bounding box center [276, 0] width 552 height 0
click at [9, 8] on icon at bounding box center [10, 8] width 7 height 9
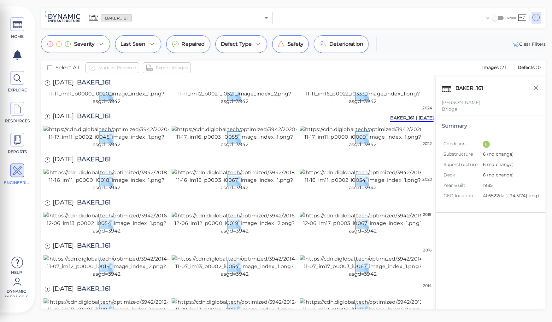
scroll to position [126, 0]
click at [346, 149] on img at bounding box center [363, 137] width 126 height 23
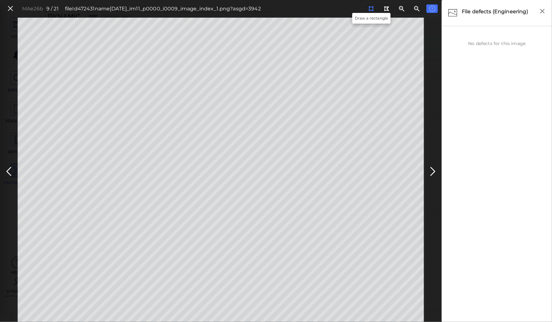
click at [371, 10] on icon at bounding box center [370, 8] width 5 height 5
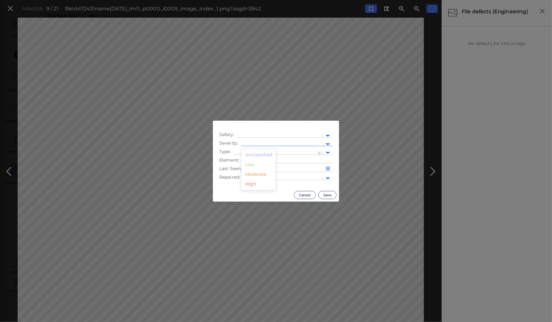
click at [258, 142] on div at bounding box center [281, 144] width 75 height 7
click at [250, 165] on div "Low" at bounding box center [258, 165] width 35 height 10
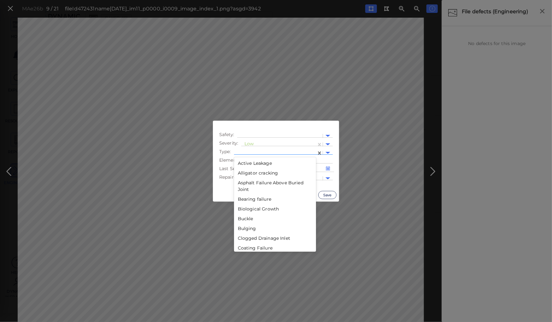
click at [252, 151] on div at bounding box center [275, 153] width 76 height 7
click at [239, 172] on div "Silt" at bounding box center [275, 173] width 82 height 10
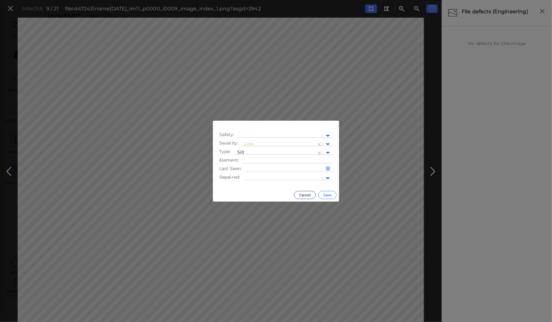
click at [326, 193] on button "Save" at bounding box center [327, 195] width 18 height 8
